Goal: Task Accomplishment & Management: Use online tool/utility

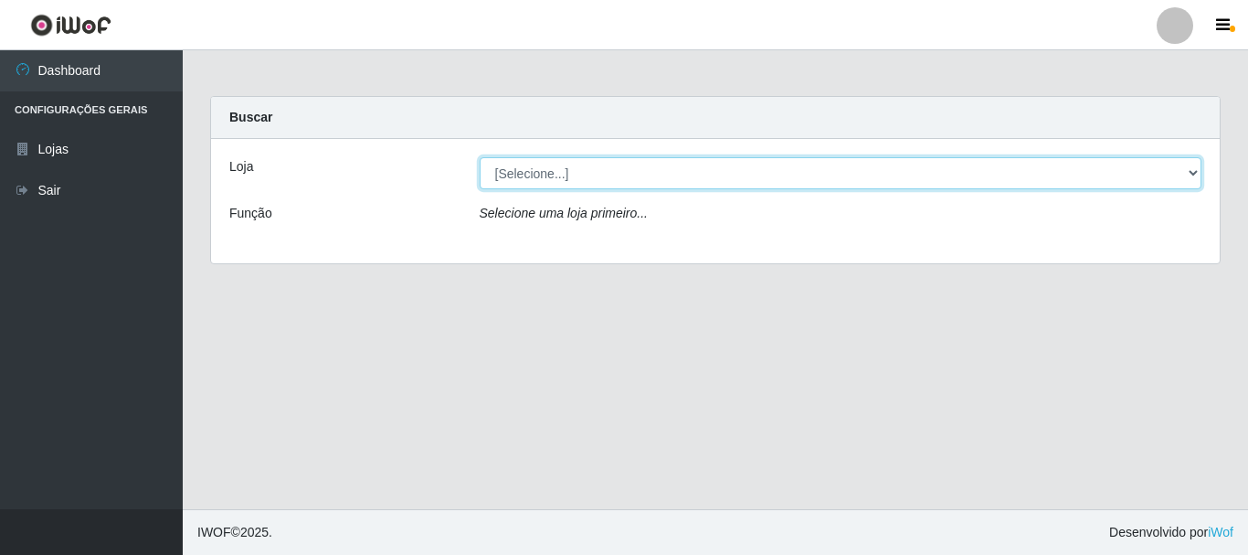
drag, startPoint x: 571, startPoint y: 174, endPoint x: 571, endPoint y: 185, distance: 11.9
click at [571, 175] on select "[Selecione...] [GEOGRAPHIC_DATA] [GEOGRAPHIC_DATA]" at bounding box center [841, 173] width 723 height 32
select select "64"
click at [480, 157] on select "[Selecione...] [GEOGRAPHIC_DATA] [GEOGRAPHIC_DATA]" at bounding box center [841, 173] width 723 height 32
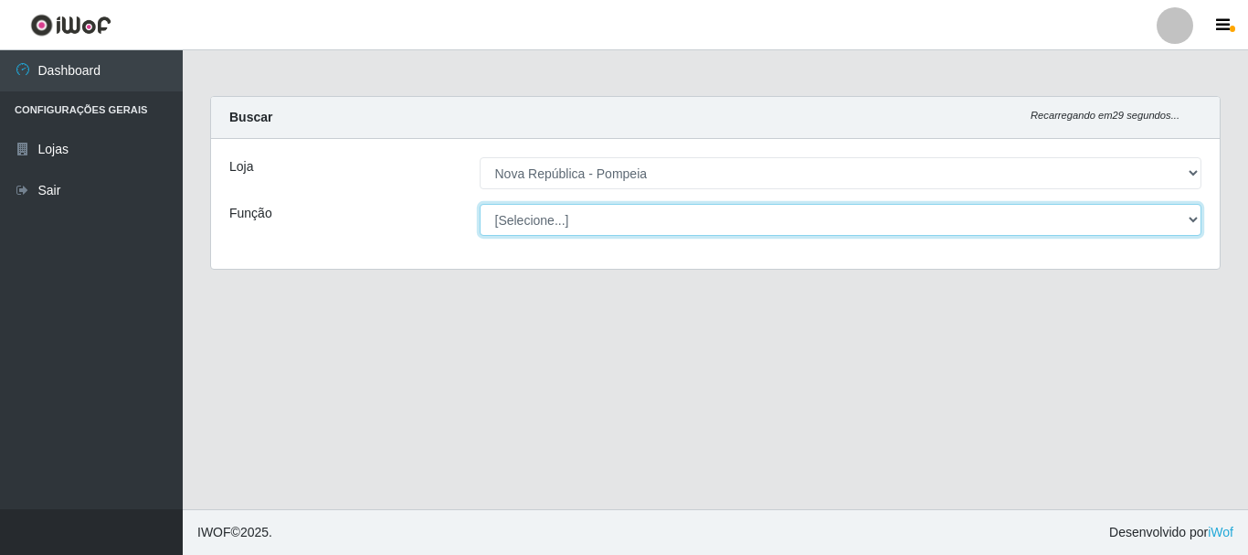
drag, startPoint x: 580, startPoint y: 232, endPoint x: 576, endPoint y: 224, distance: 9.4
click at [576, 224] on select "[Selecione...] Balconista Operador de Caixa Recepcionista Repositor" at bounding box center [841, 220] width 723 height 32
select select "22"
click at [480, 204] on select "[Selecione...] Balconista Operador de Caixa Recepcionista Repositor" at bounding box center [841, 220] width 723 height 32
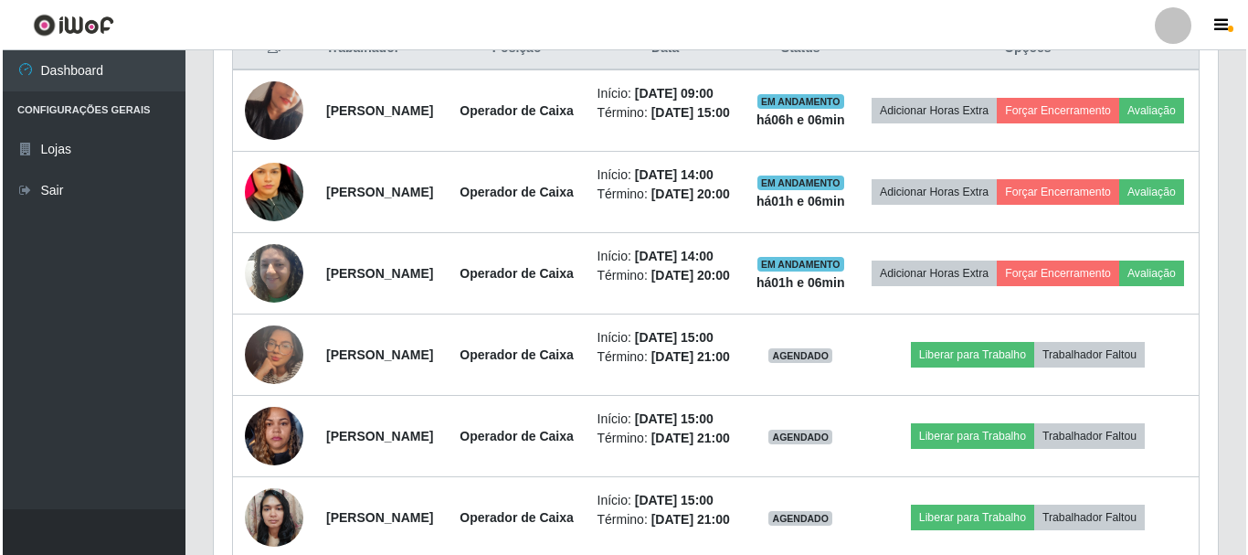
scroll to position [699, 0]
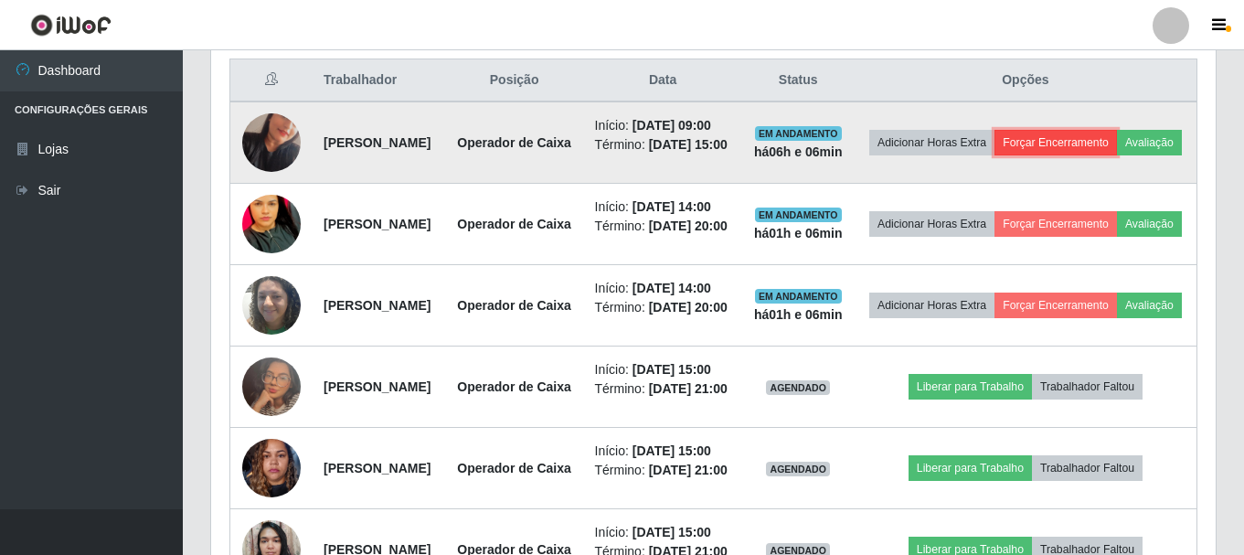
click at [1109, 143] on button "Forçar Encerramento" at bounding box center [1055, 143] width 122 height 26
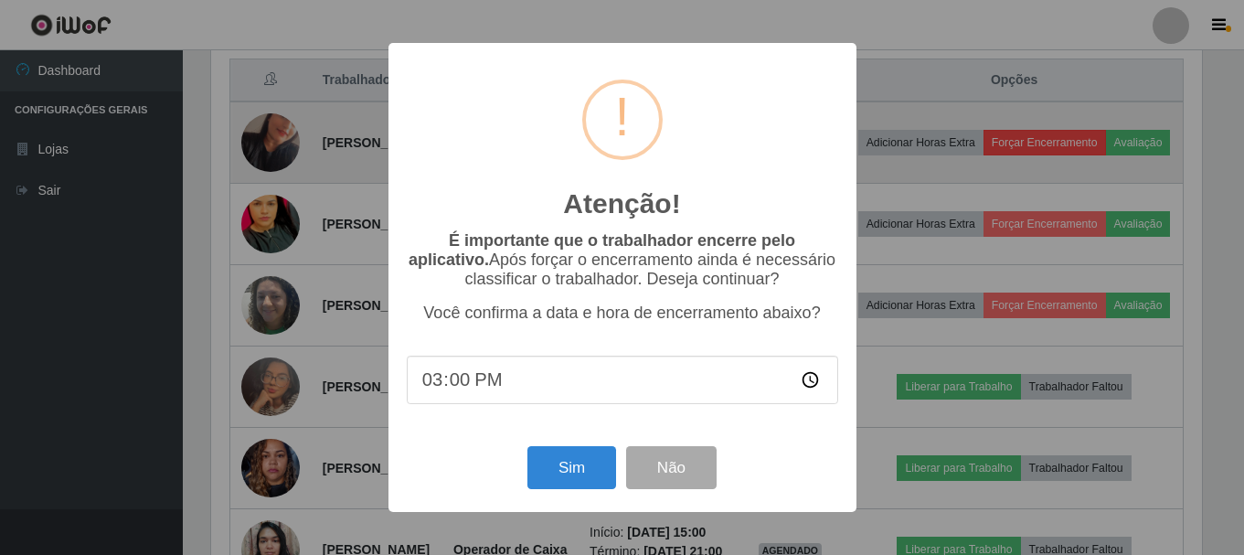
scroll to position [379, 995]
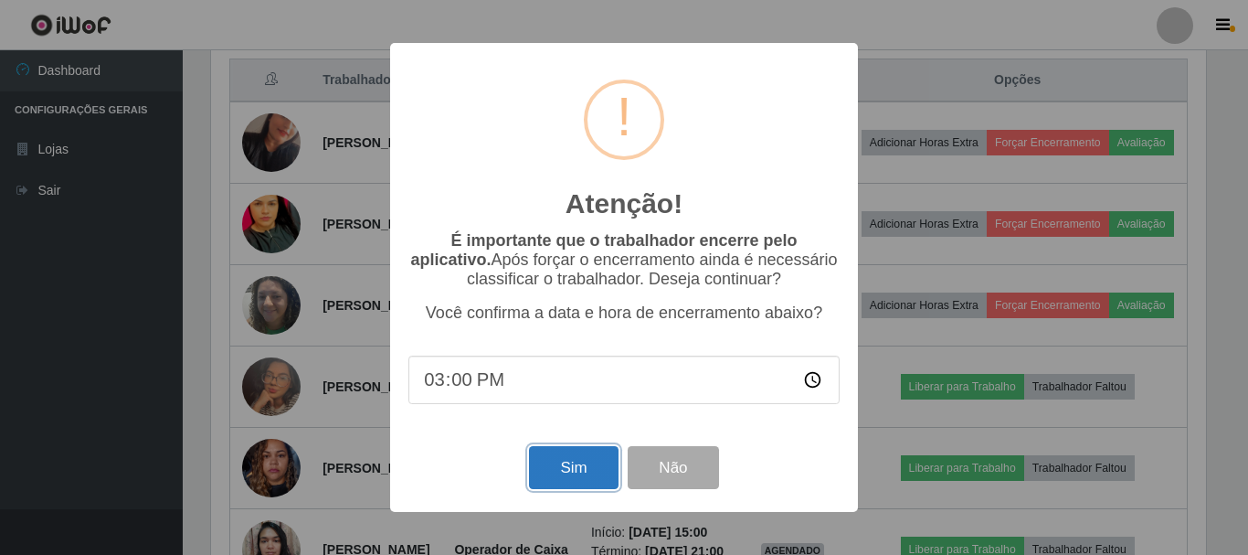
click at [586, 472] on button "Sim" at bounding box center [573, 467] width 89 height 43
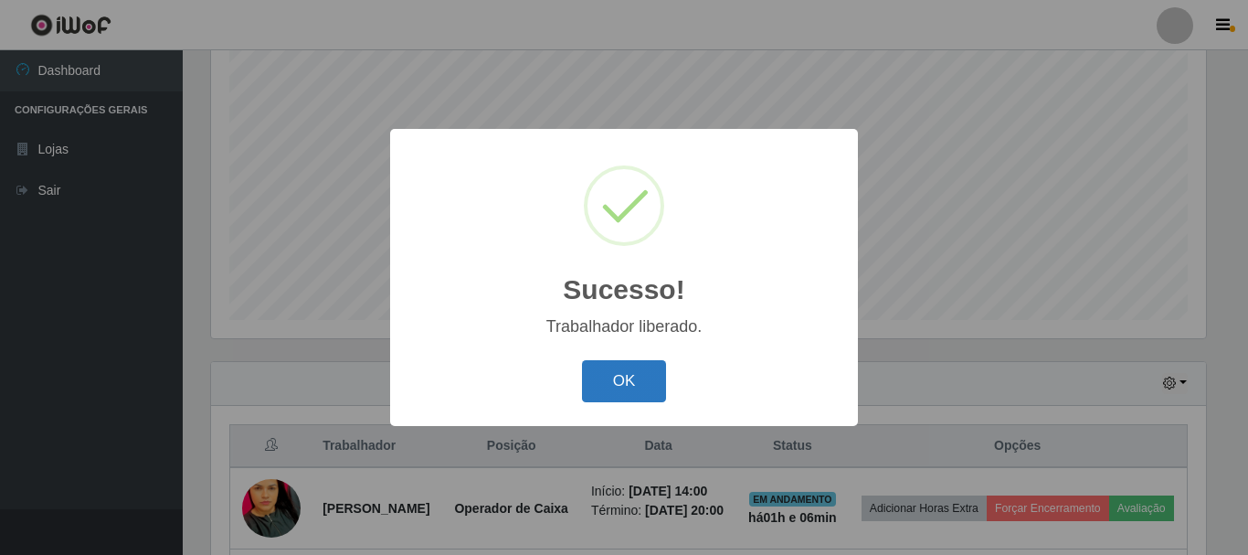
click at [660, 369] on button "OK" at bounding box center [624, 381] width 85 height 43
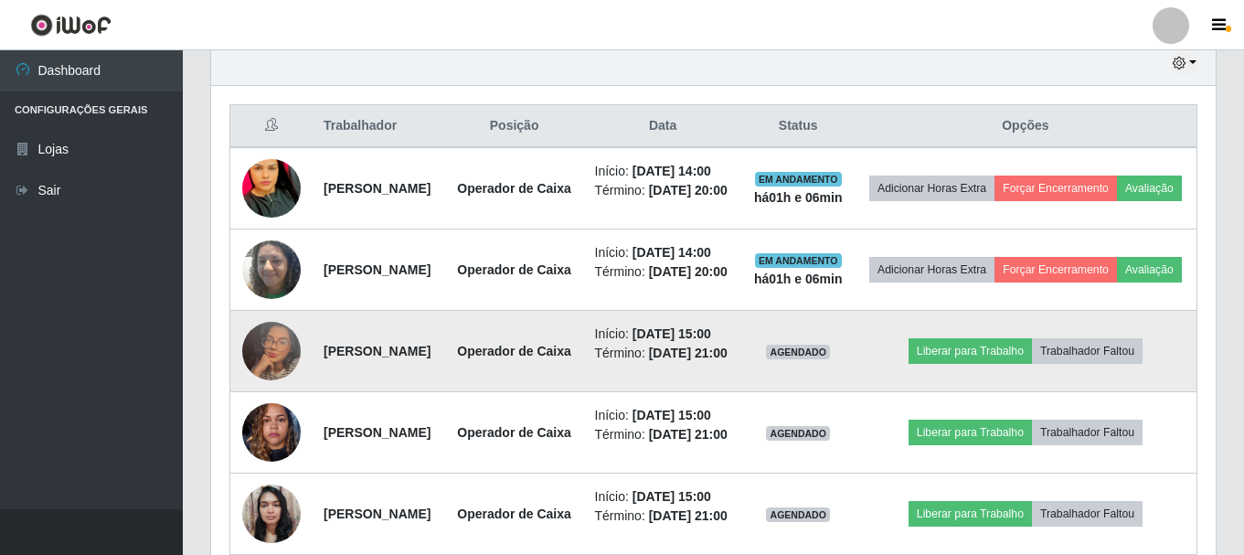
scroll to position [699, 0]
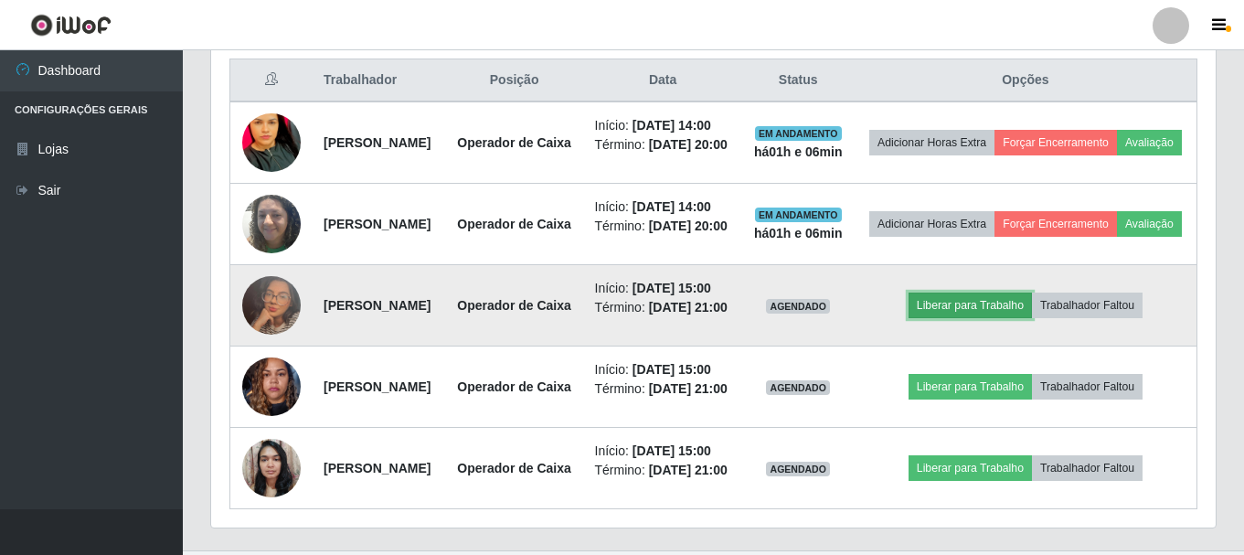
click at [1028, 318] on button "Liberar para Trabalho" at bounding box center [969, 305] width 123 height 26
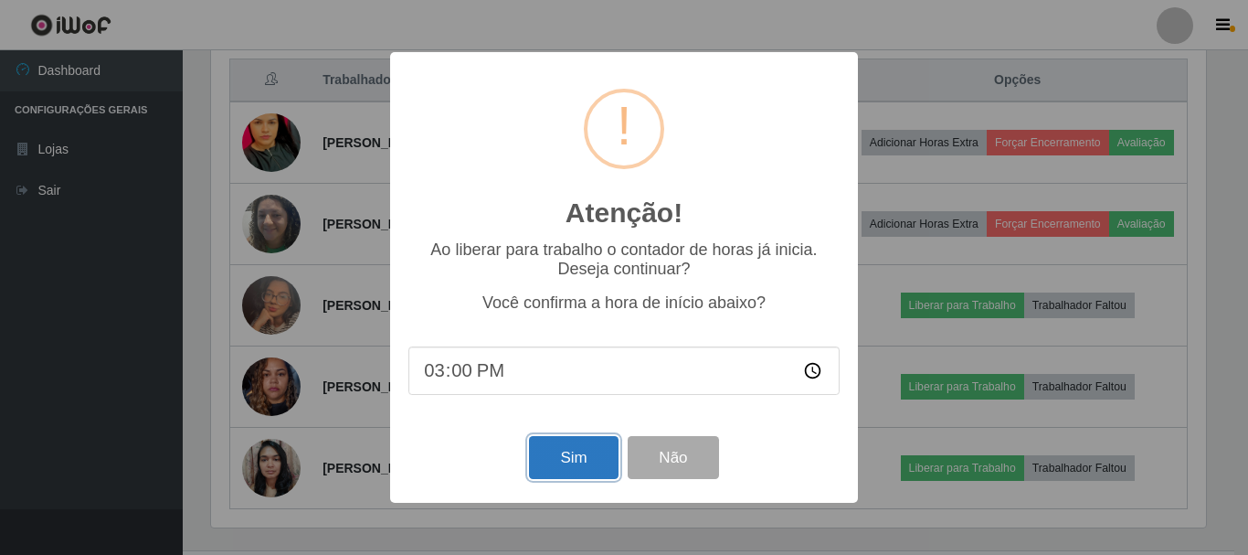
click at [546, 458] on button "Sim" at bounding box center [573, 457] width 89 height 43
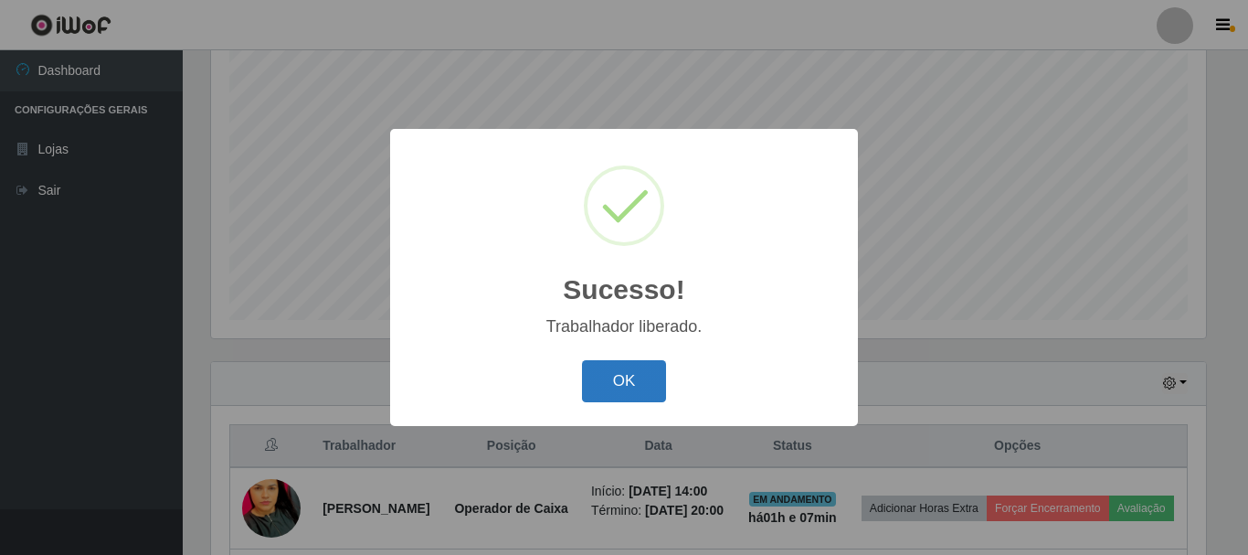
click at [607, 387] on button "OK" at bounding box center [624, 381] width 85 height 43
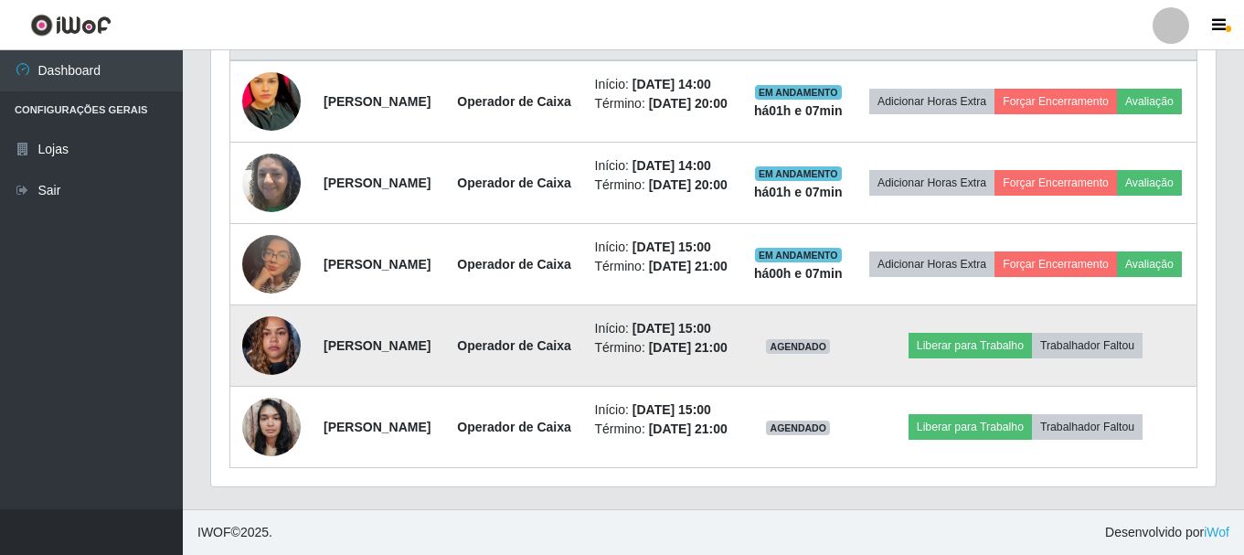
scroll to position [905, 0]
click at [951, 333] on button "Liberar para Trabalho" at bounding box center [969, 346] width 123 height 26
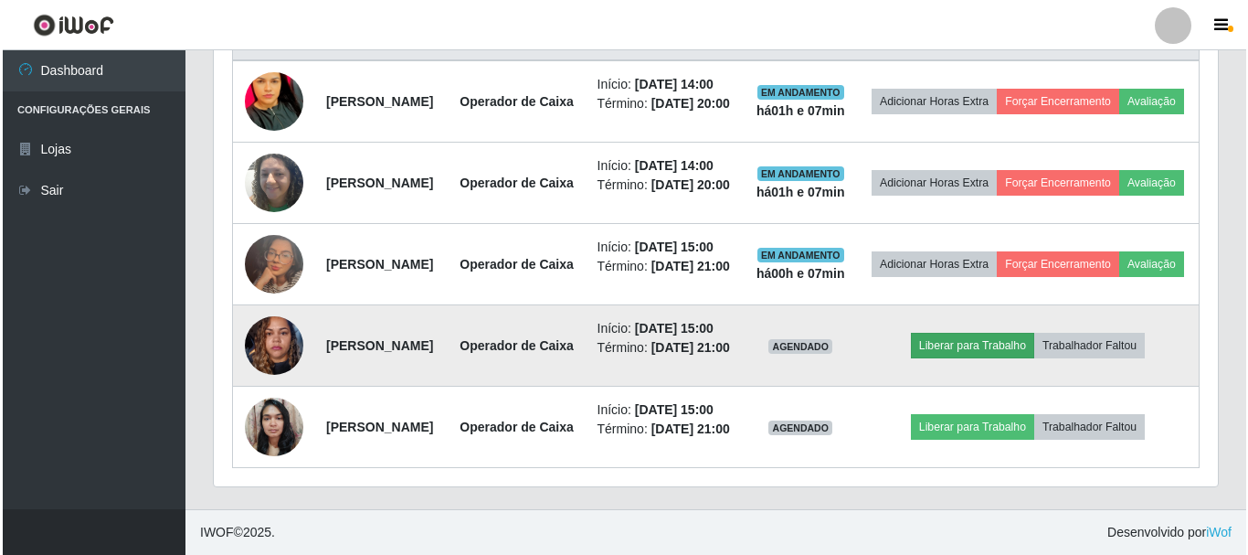
scroll to position [379, 995]
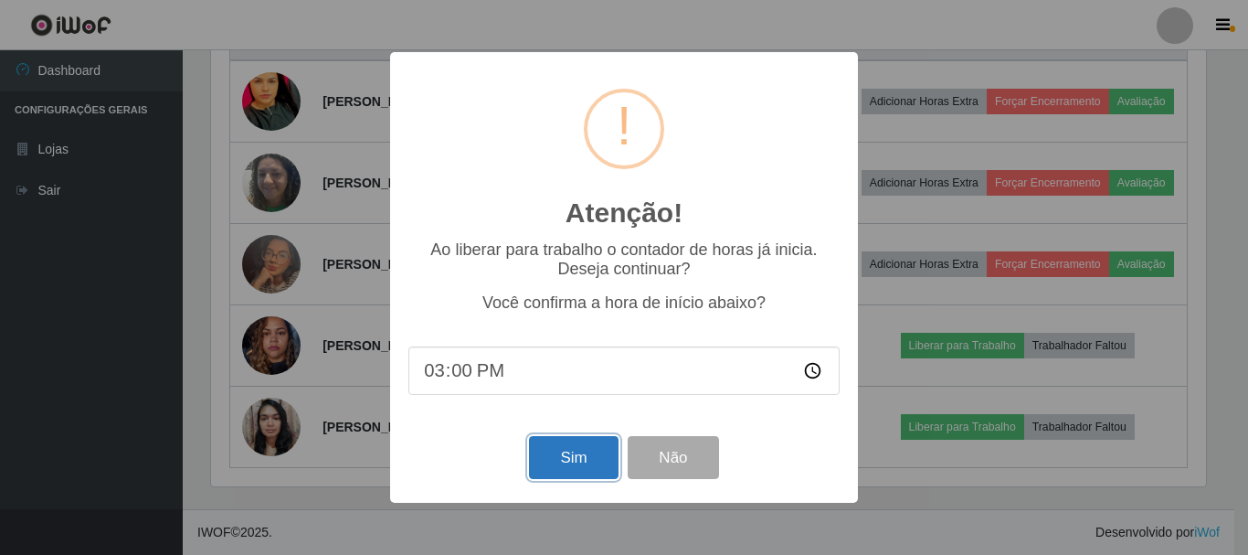
click at [567, 453] on button "Sim" at bounding box center [573, 457] width 89 height 43
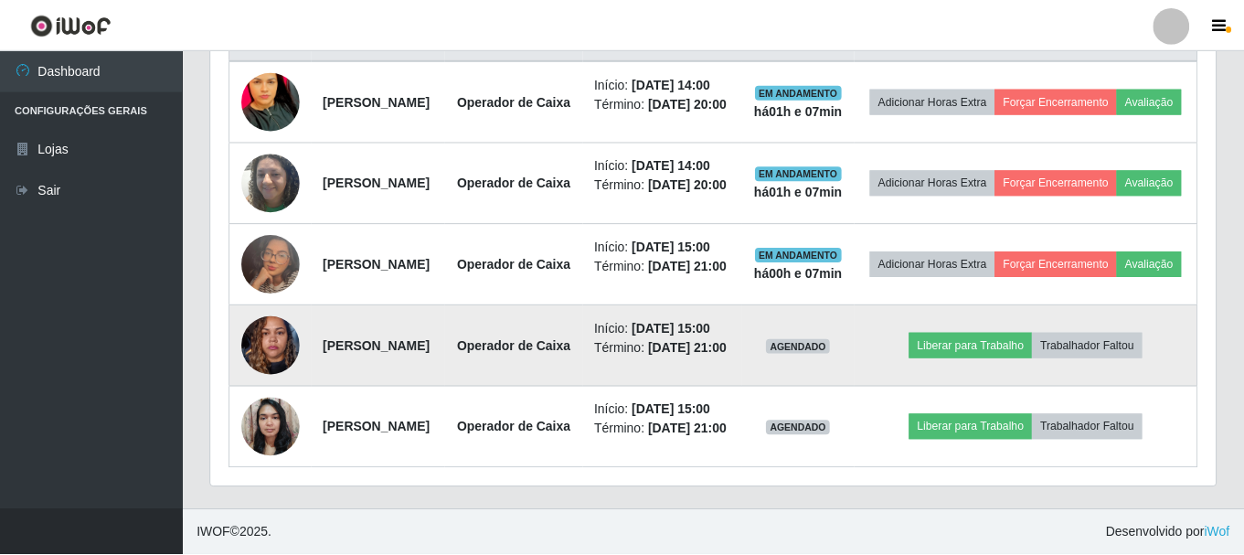
scroll to position [0, 0]
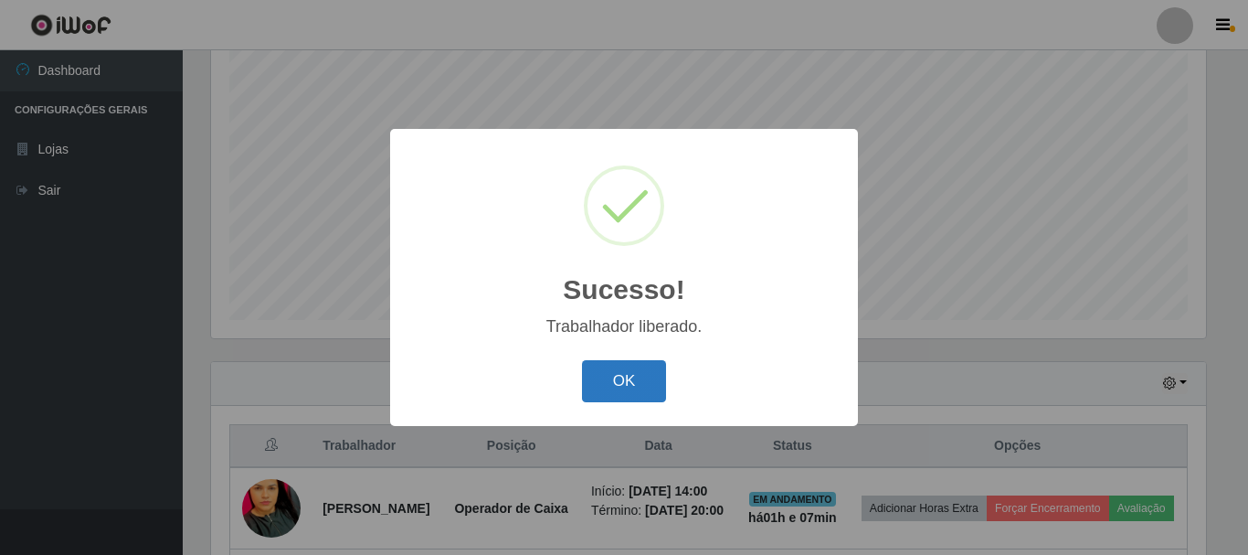
click at [617, 390] on button "OK" at bounding box center [624, 381] width 85 height 43
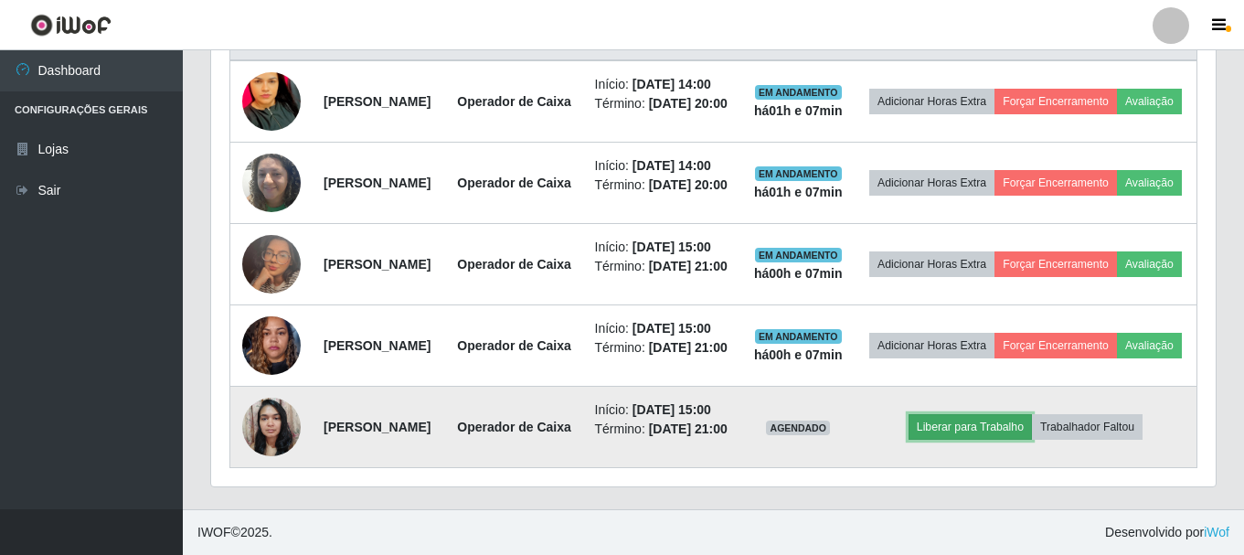
click at [991, 414] on button "Liberar para Trabalho" at bounding box center [969, 427] width 123 height 26
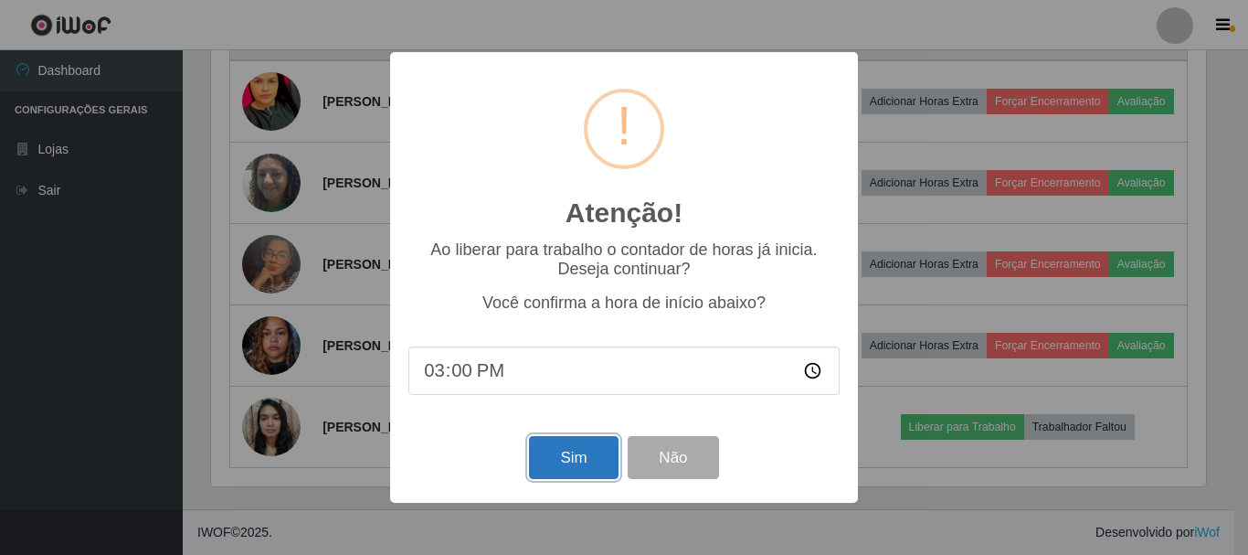
click at [588, 468] on button "Sim" at bounding box center [573, 457] width 89 height 43
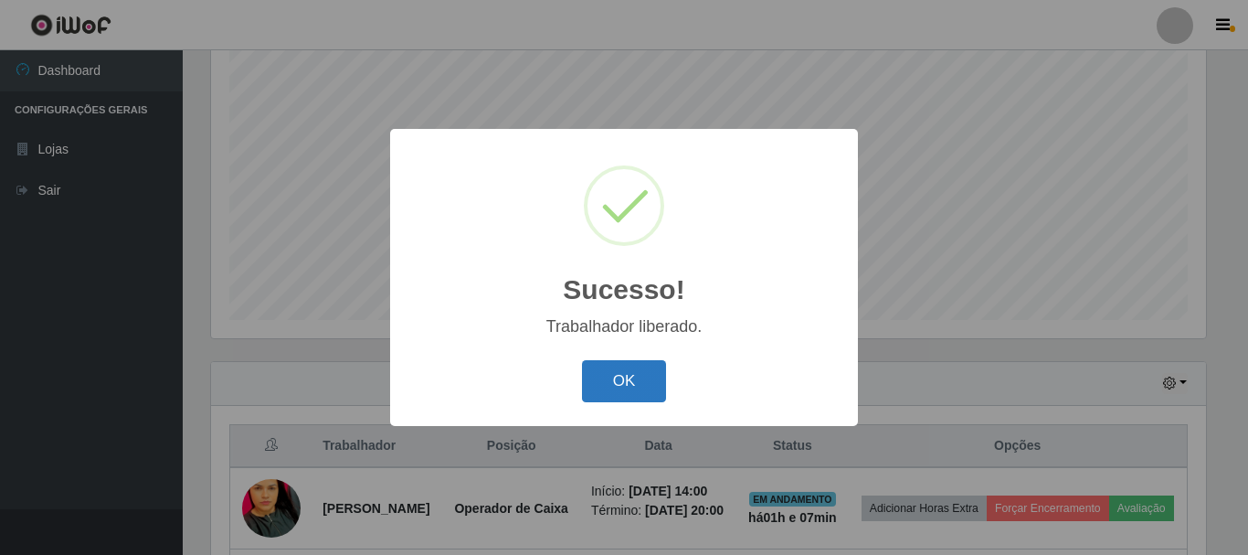
click at [595, 385] on button "OK" at bounding box center [624, 381] width 85 height 43
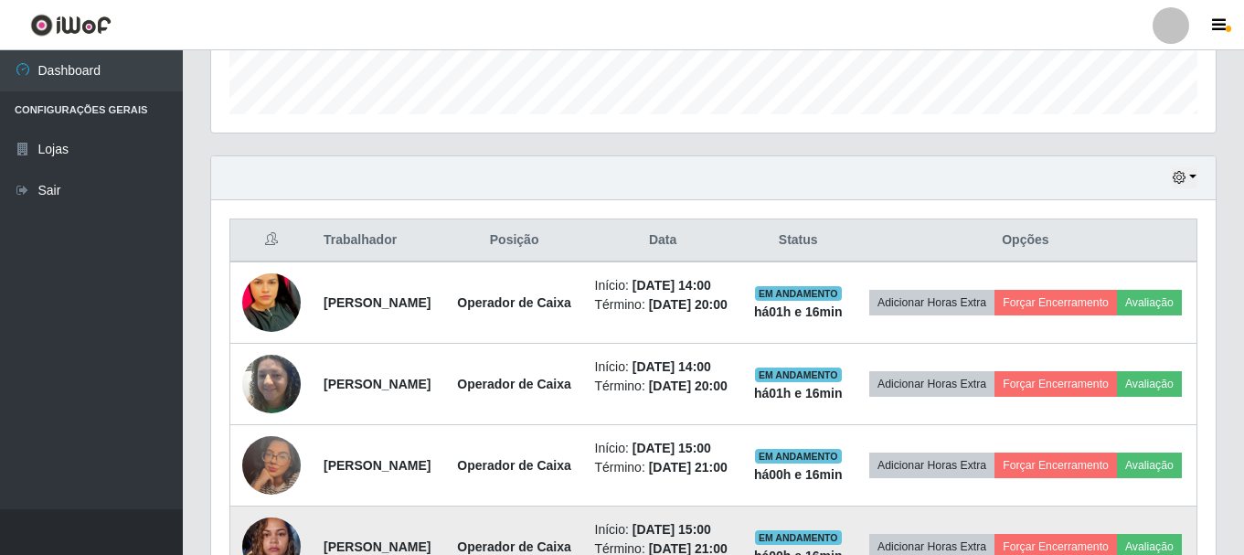
scroll to position [631, 0]
